Goal: Task Accomplishment & Management: Complete application form

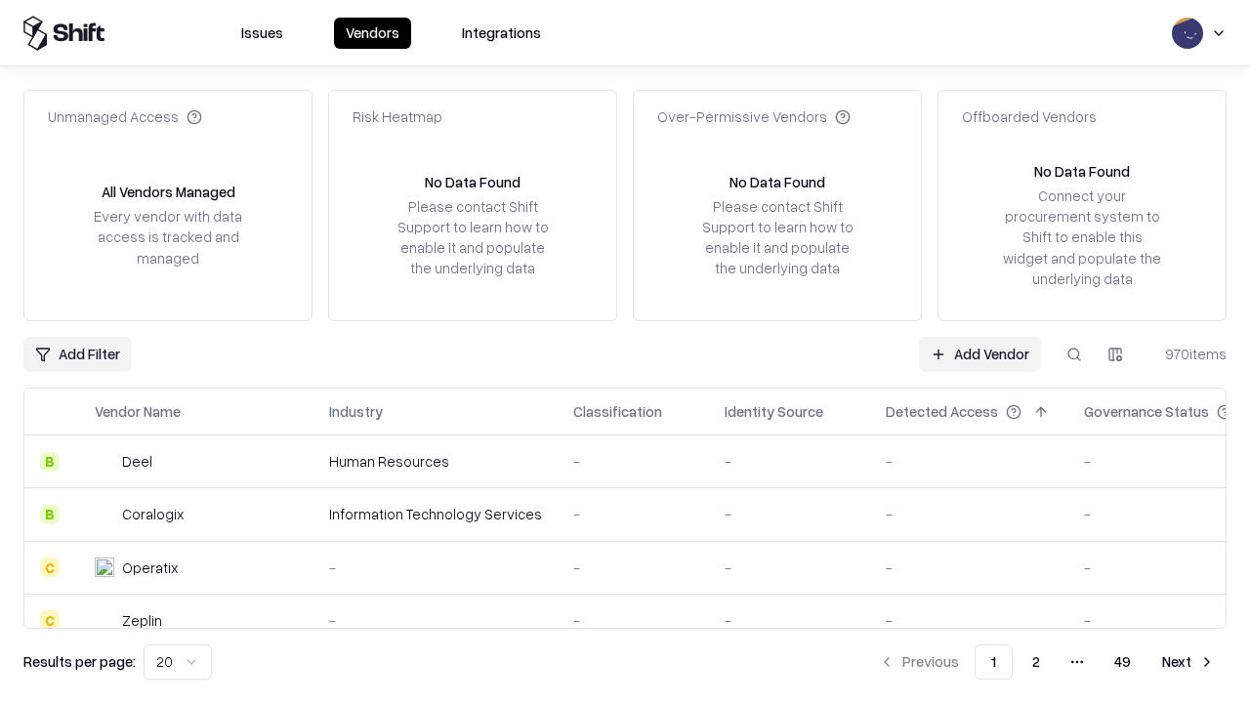
click at [979, 353] on link "Add Vendor" at bounding box center [980, 354] width 122 height 35
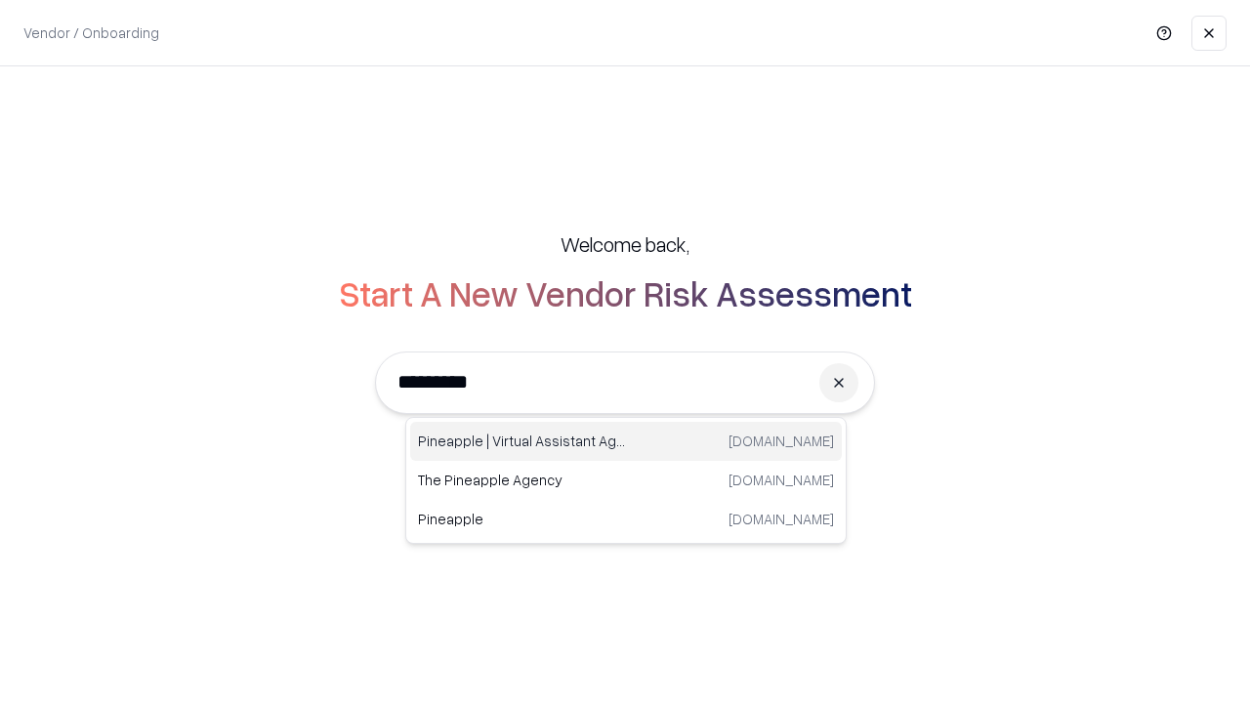
click at [626, 441] on div "Pineapple | Virtual Assistant Agency [DOMAIN_NAME]" at bounding box center [626, 441] width 432 height 39
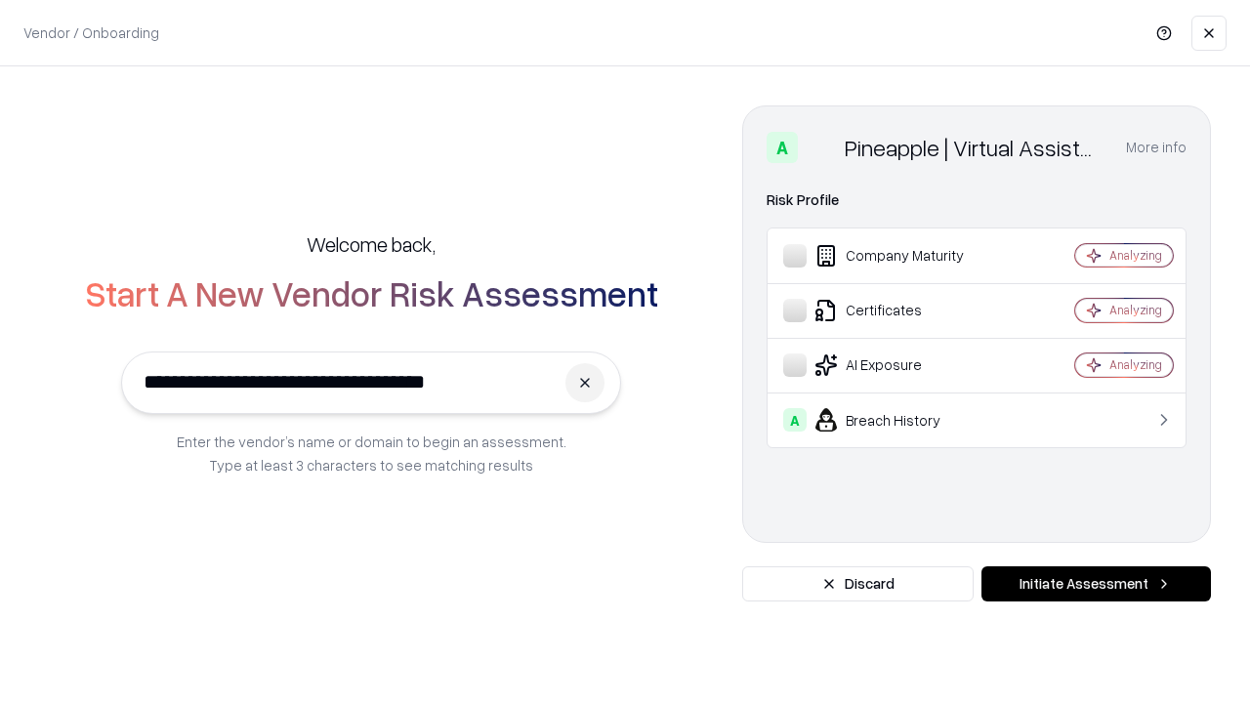
type input "**********"
click at [1096, 584] on button "Initiate Assessment" at bounding box center [1095, 583] width 229 height 35
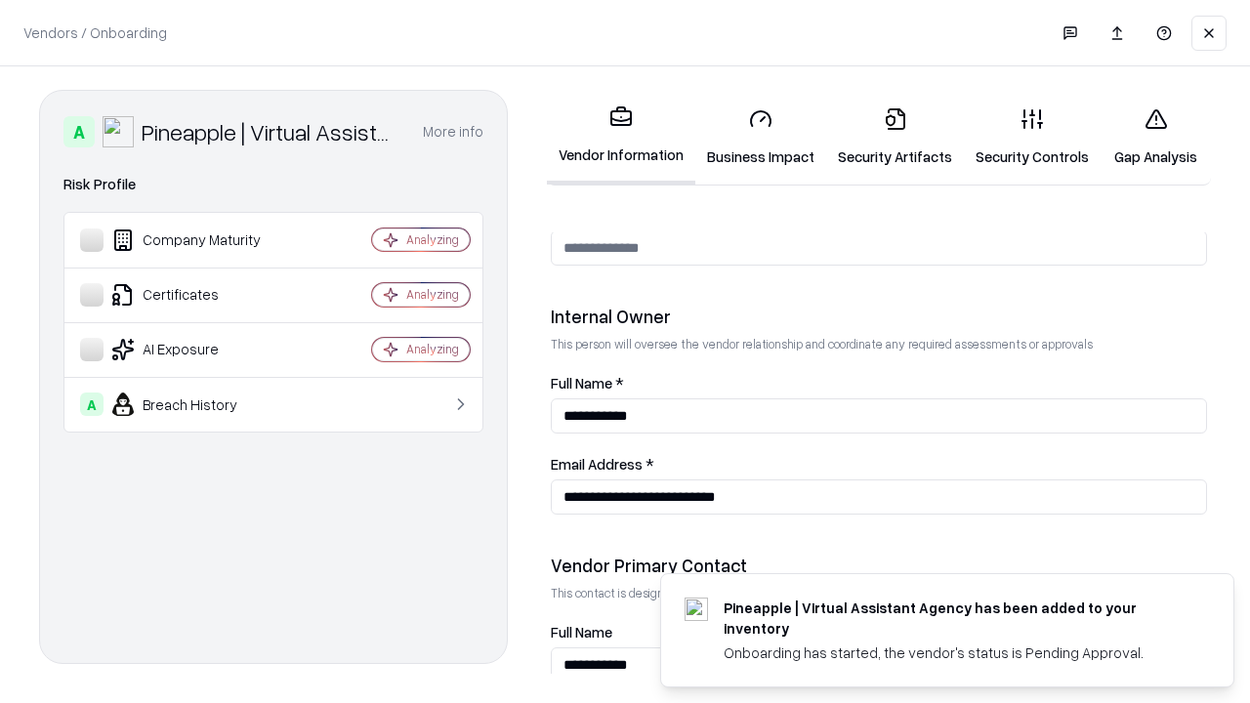
scroll to position [1012, 0]
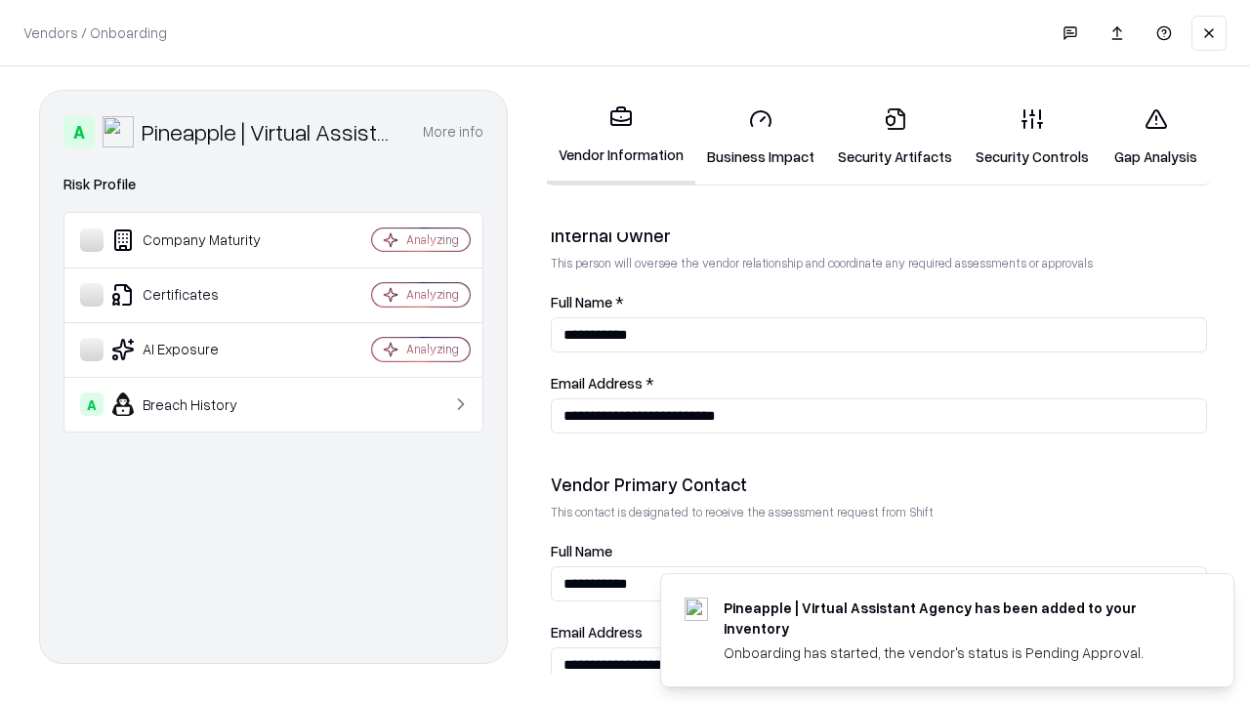
click at [761, 137] on link "Business Impact" at bounding box center [760, 137] width 131 height 91
click at [894, 137] on link "Security Artifacts" at bounding box center [895, 137] width 138 height 91
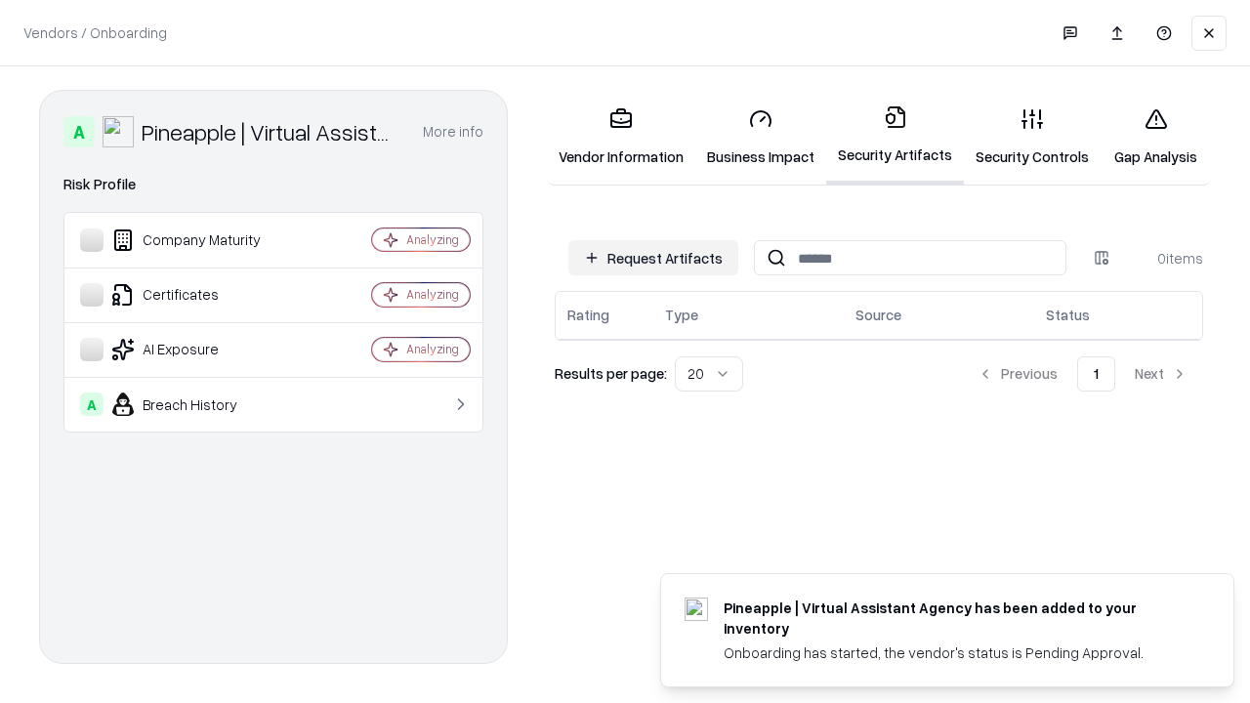
click at [653, 258] on button "Request Artifacts" at bounding box center [653, 257] width 170 height 35
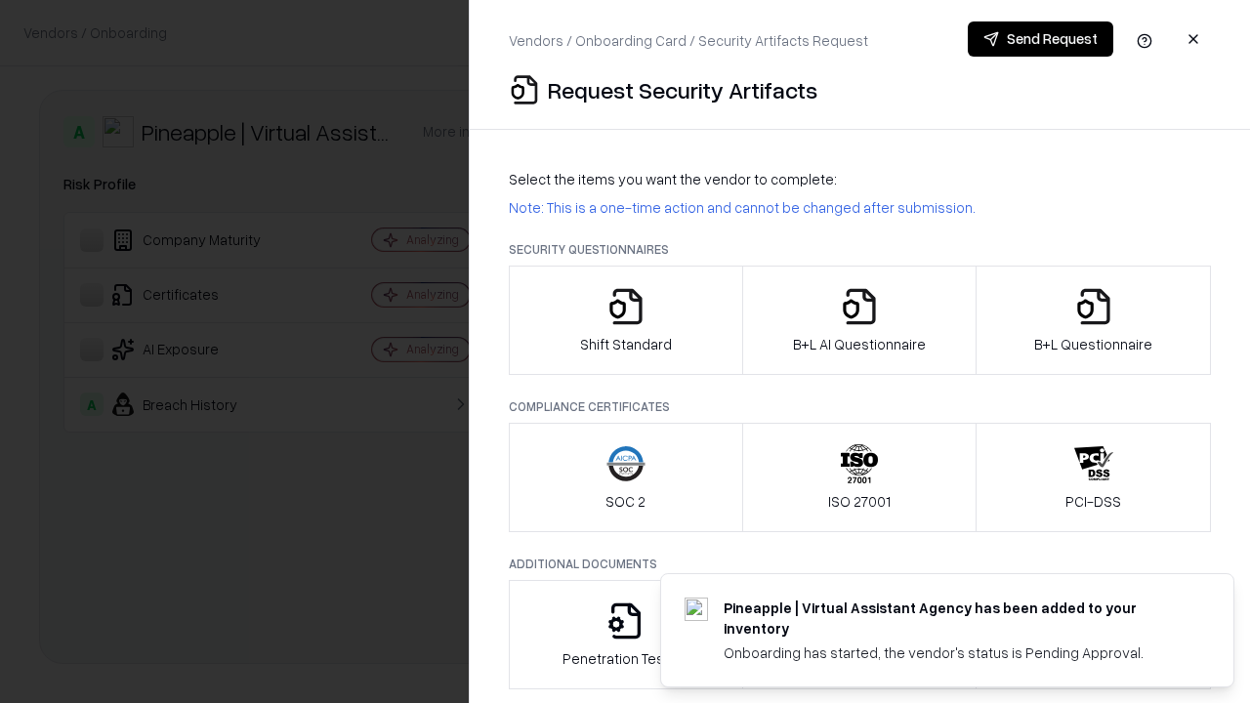
click at [625, 320] on icon "button" at bounding box center [625, 306] width 39 height 39
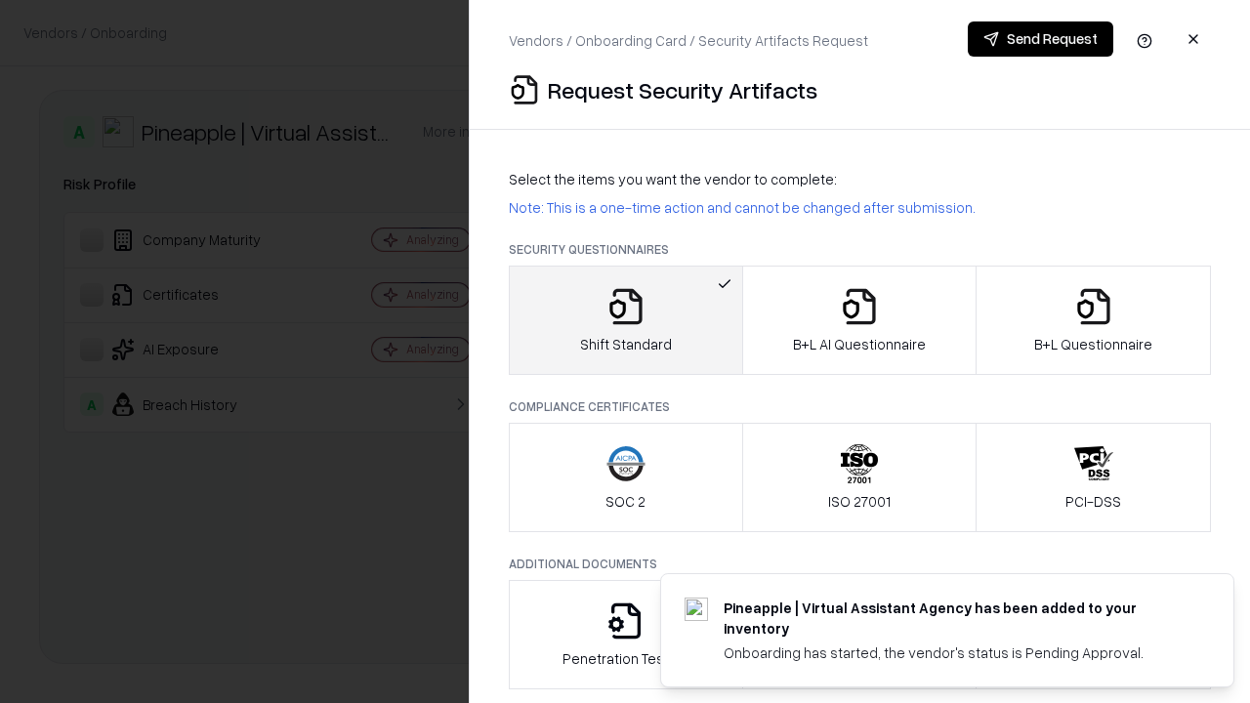
click at [1040, 39] on button "Send Request" at bounding box center [1040, 38] width 145 height 35
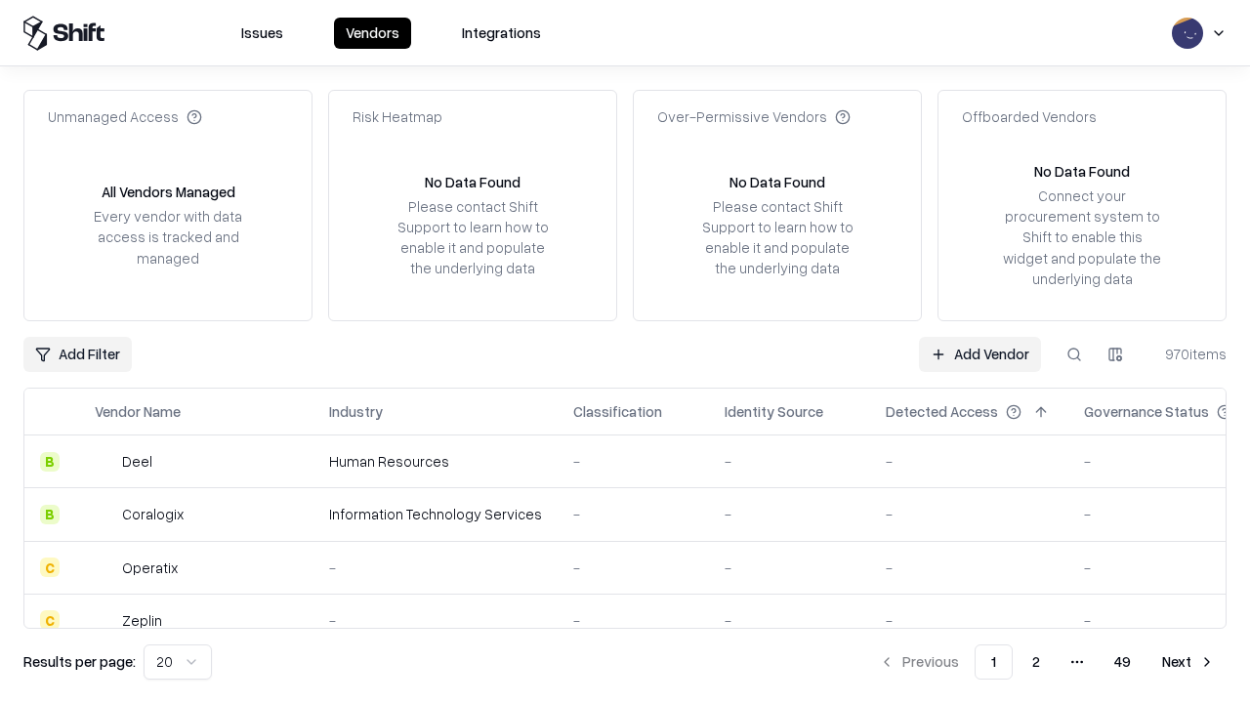
click at [1074, 353] on button at bounding box center [1074, 354] width 35 height 35
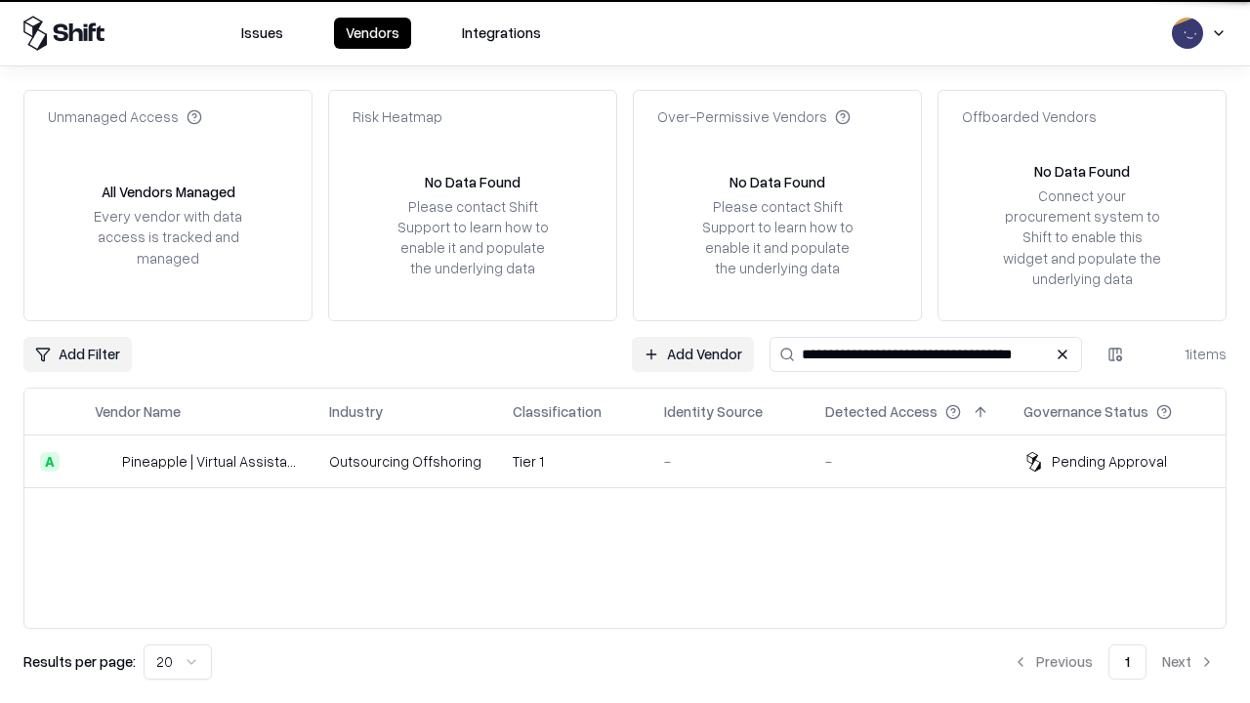
type input "**********"
click at [637, 461] on td "Tier 1" at bounding box center [572, 462] width 151 height 53
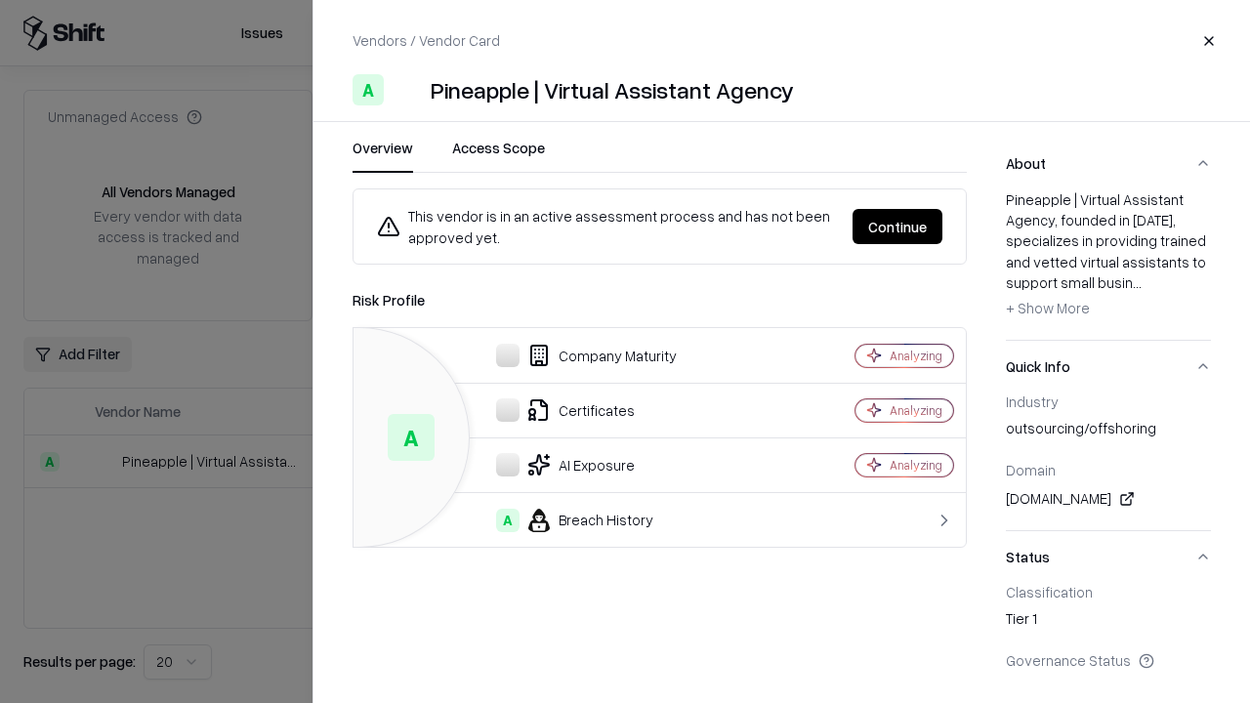
click at [897, 227] on button "Continue" at bounding box center [897, 226] width 90 height 35
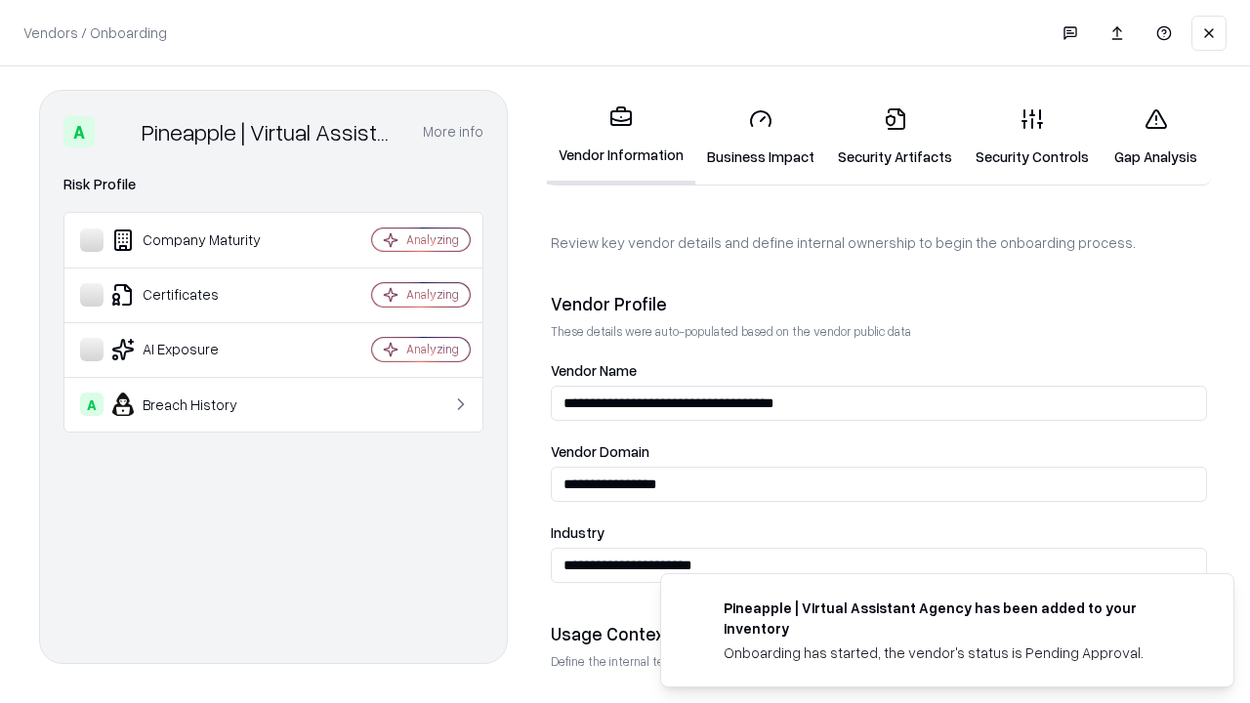
click at [894, 137] on link "Security Artifacts" at bounding box center [895, 137] width 138 height 91
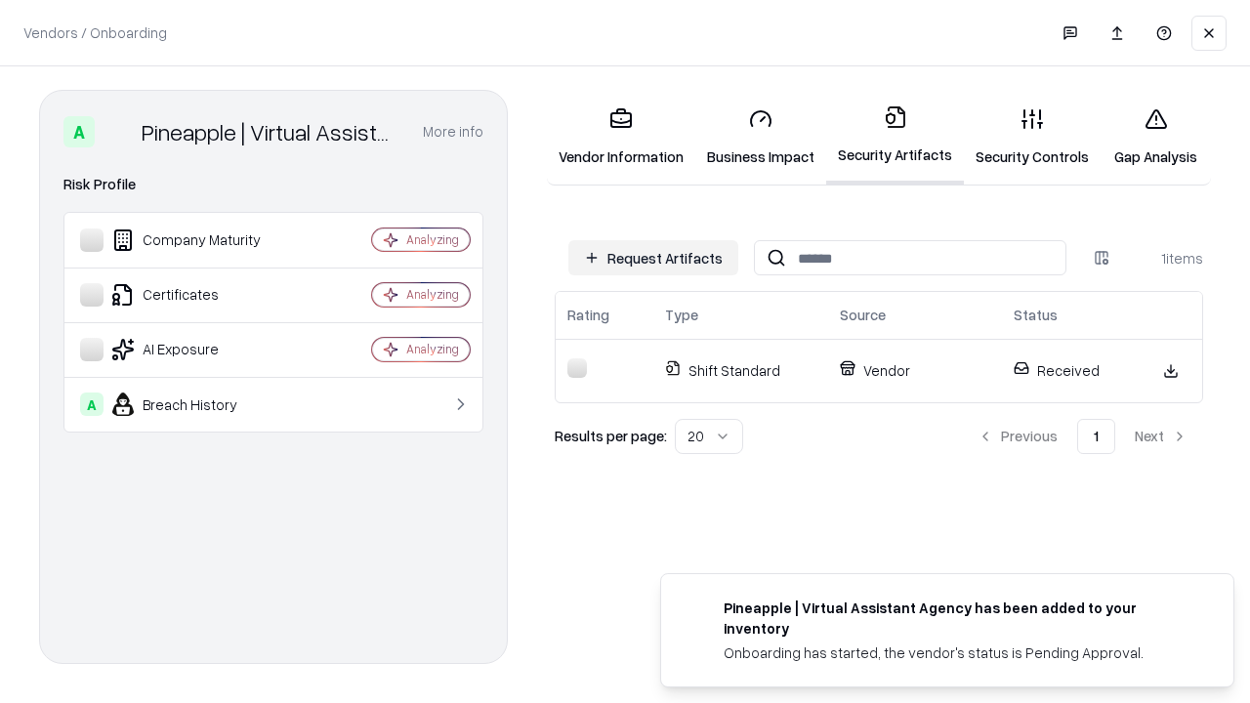
click at [1155, 137] on link "Gap Analysis" at bounding box center [1155, 137] width 110 height 91
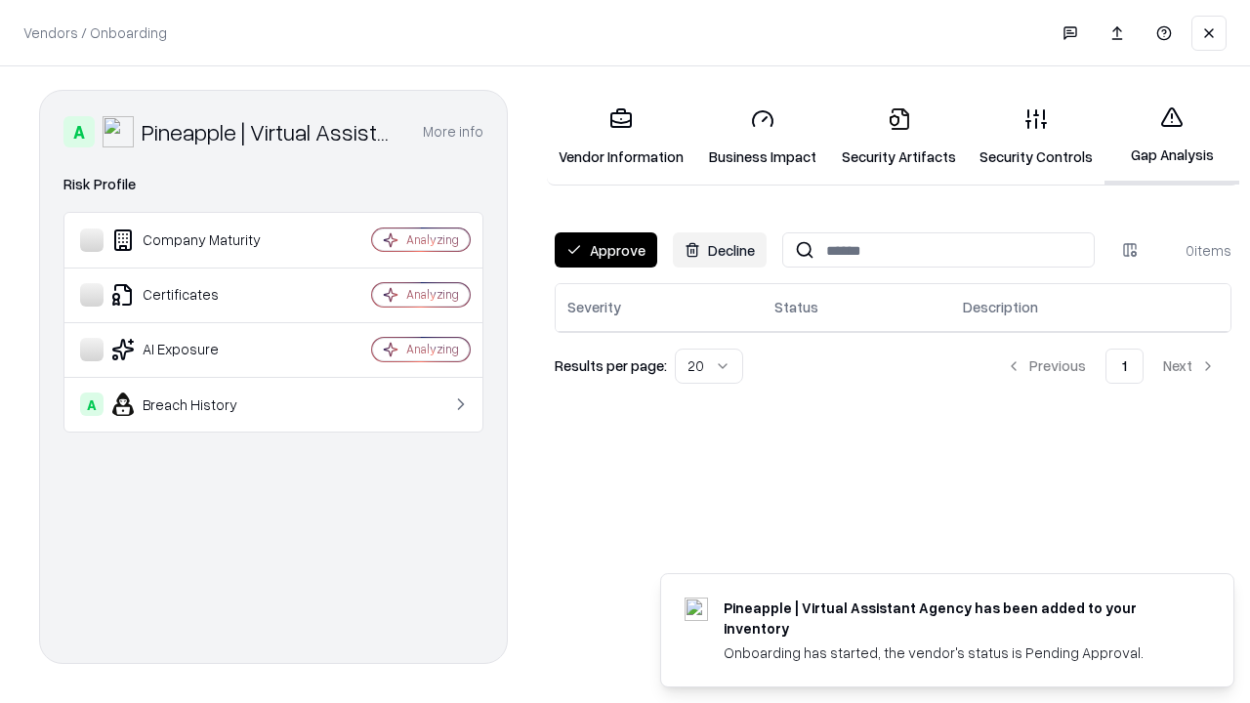
click at [605, 250] on button "Approve" at bounding box center [606, 249] width 103 height 35
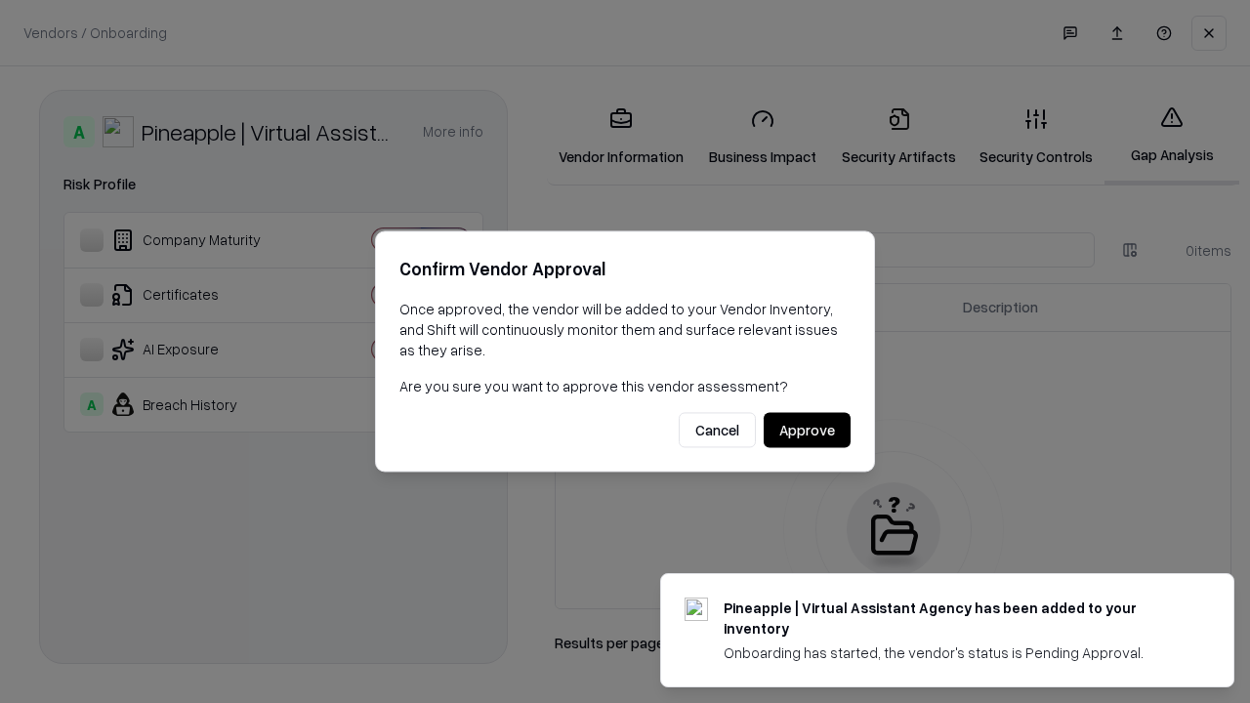
click at [807, 430] on button "Approve" at bounding box center [807, 430] width 87 height 35
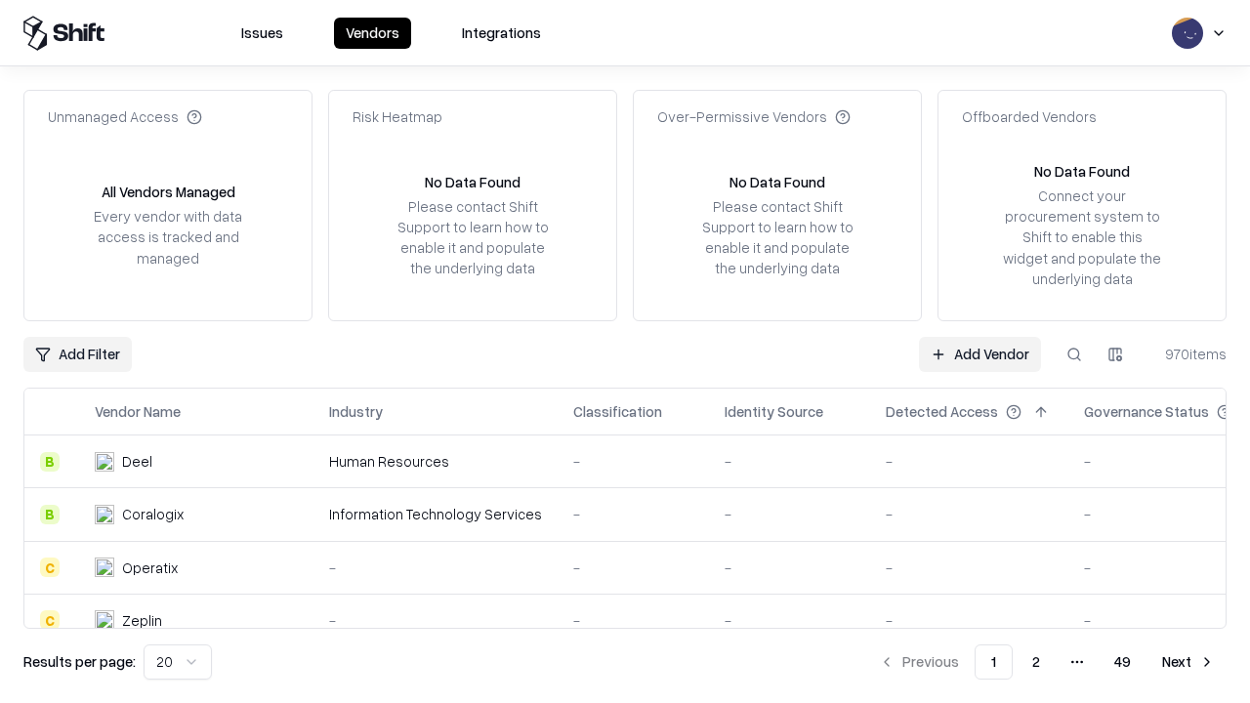
type input "**********"
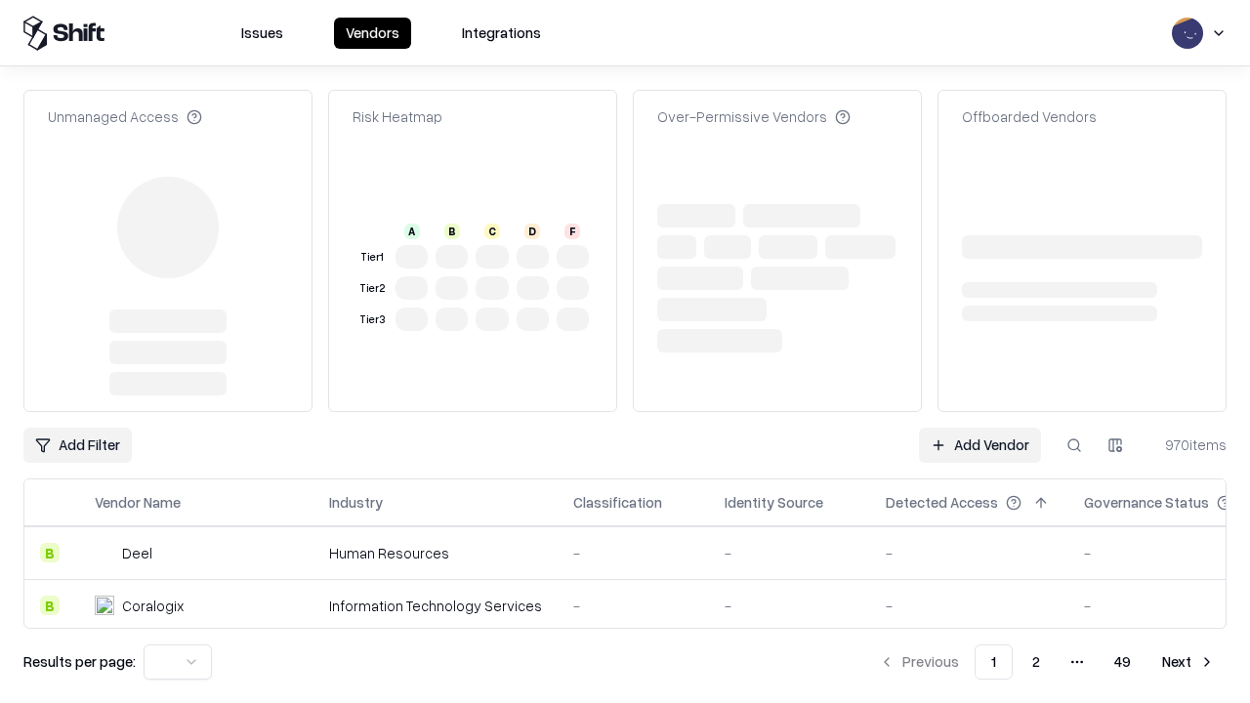
click at [979, 445] on link "Add Vendor" at bounding box center [980, 445] width 122 height 35
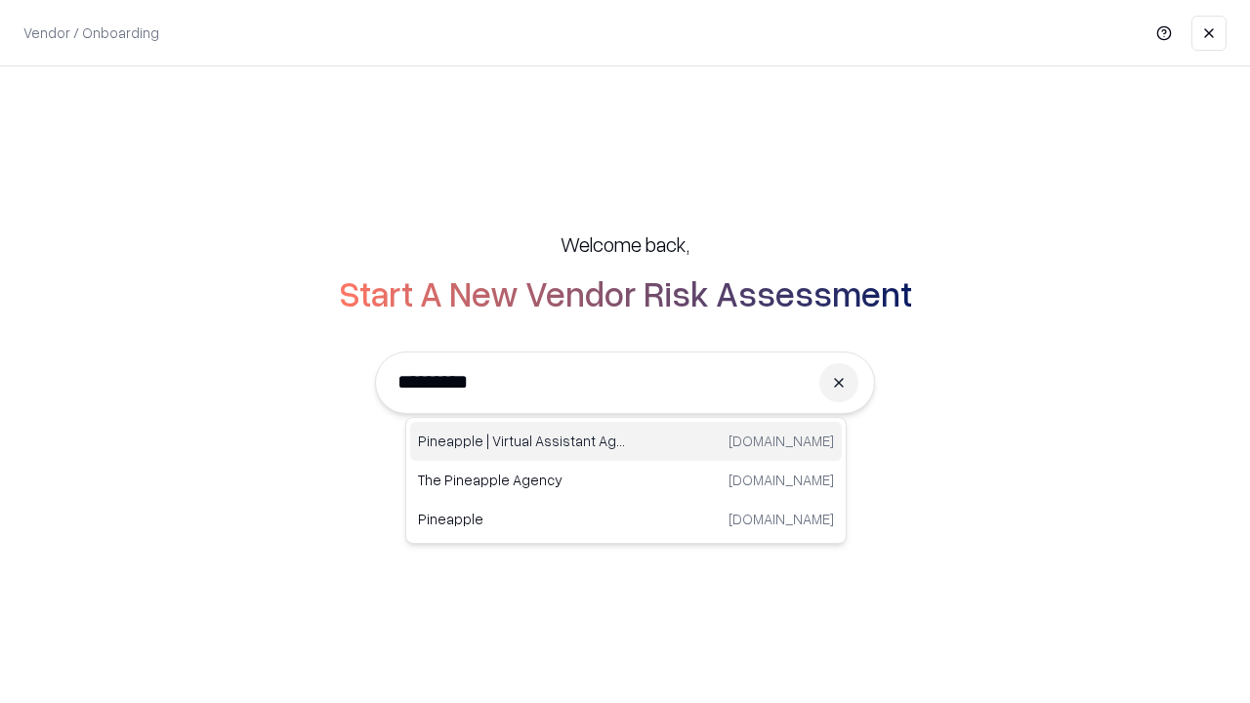
click at [626, 441] on div "Pineapple | Virtual Assistant Agency [DOMAIN_NAME]" at bounding box center [626, 441] width 432 height 39
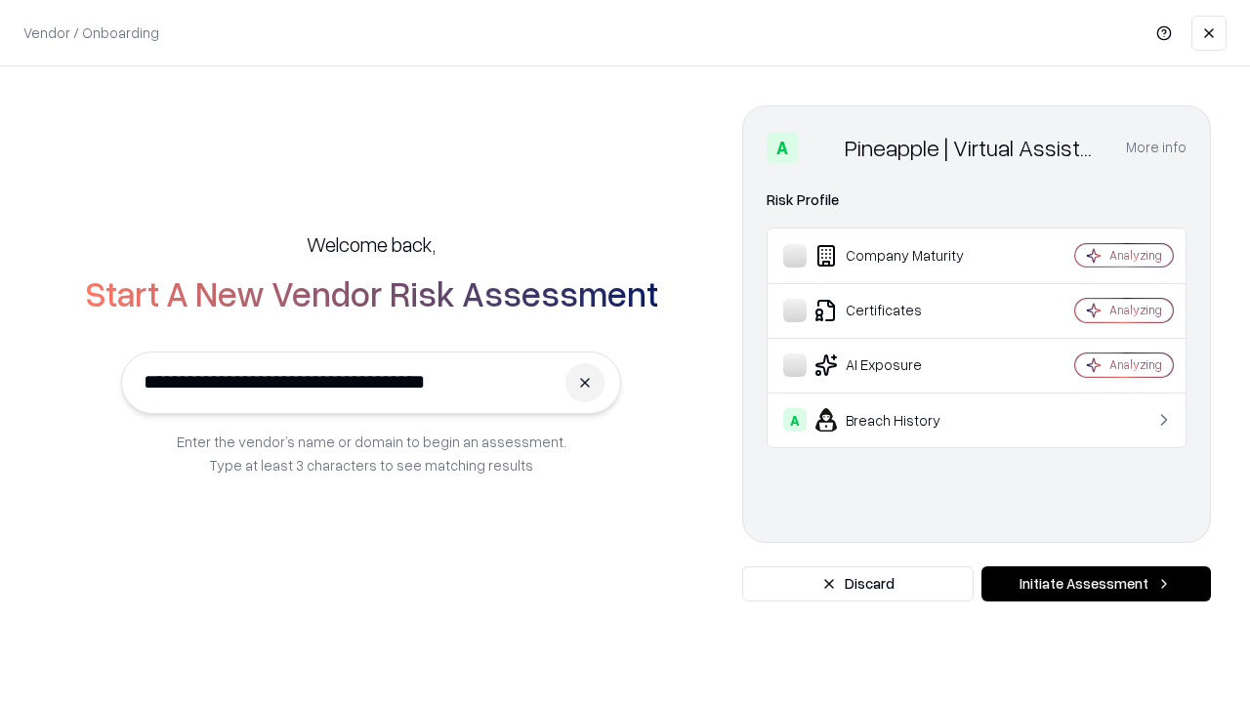
type input "**********"
click at [1096, 584] on button "Initiate Assessment" at bounding box center [1095, 583] width 229 height 35
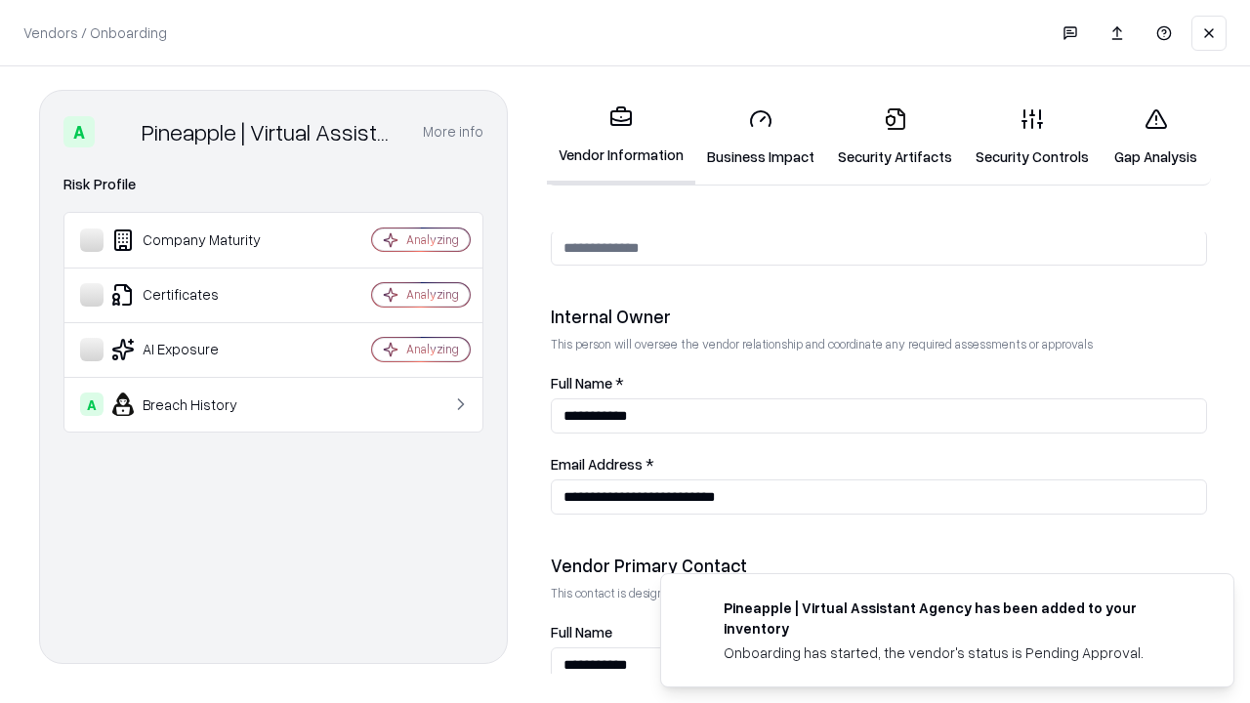
scroll to position [1012, 0]
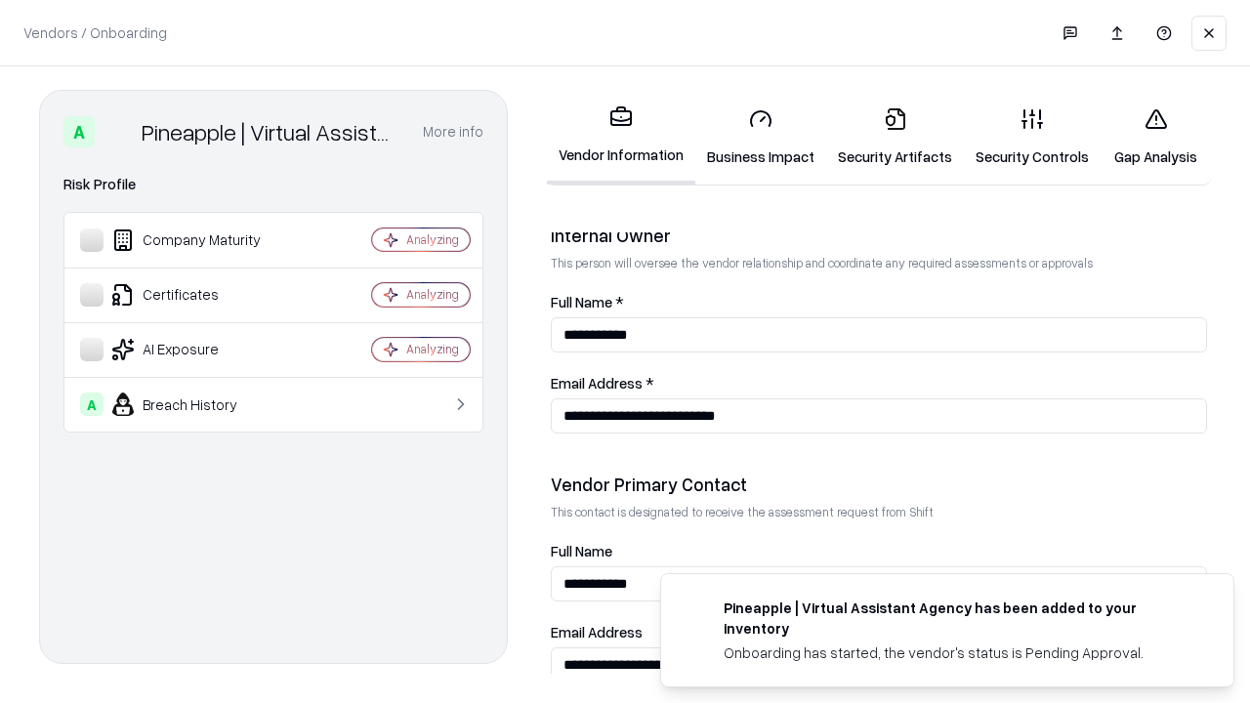
click at [1155, 137] on link "Gap Analysis" at bounding box center [1155, 137] width 110 height 91
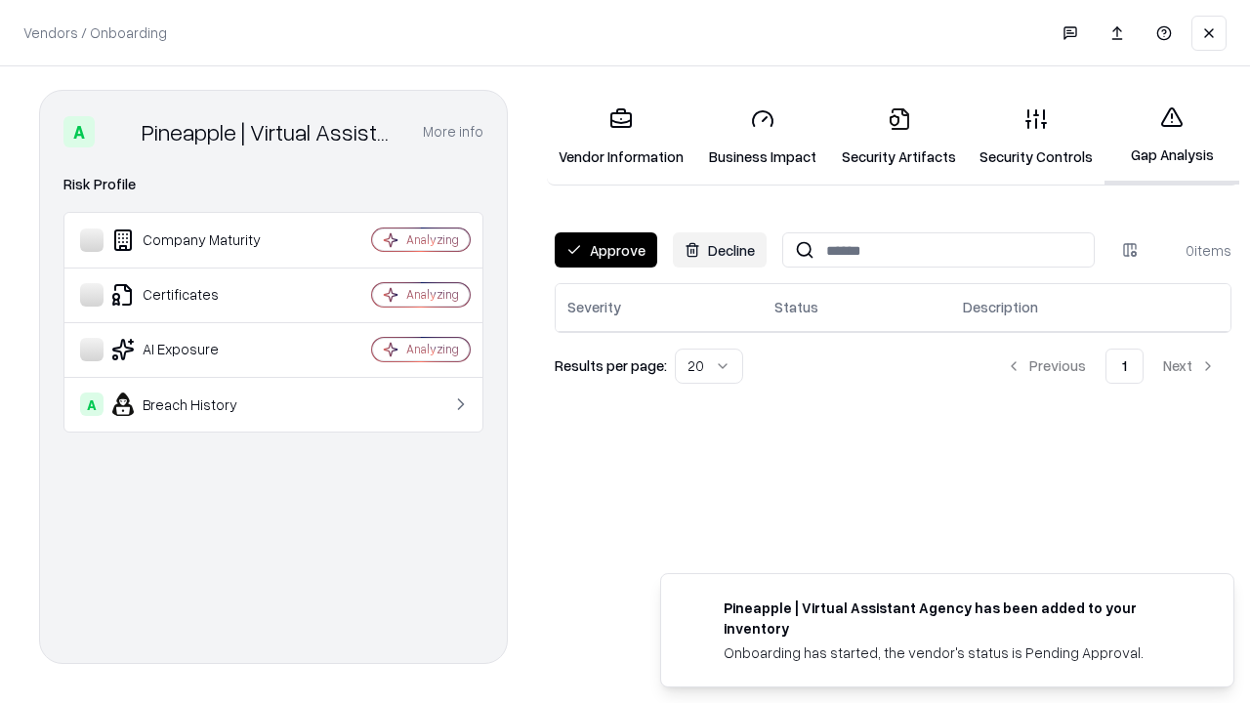
click at [605, 250] on button "Approve" at bounding box center [606, 249] width 103 height 35
